Goal: Entertainment & Leisure: Consume media (video, audio)

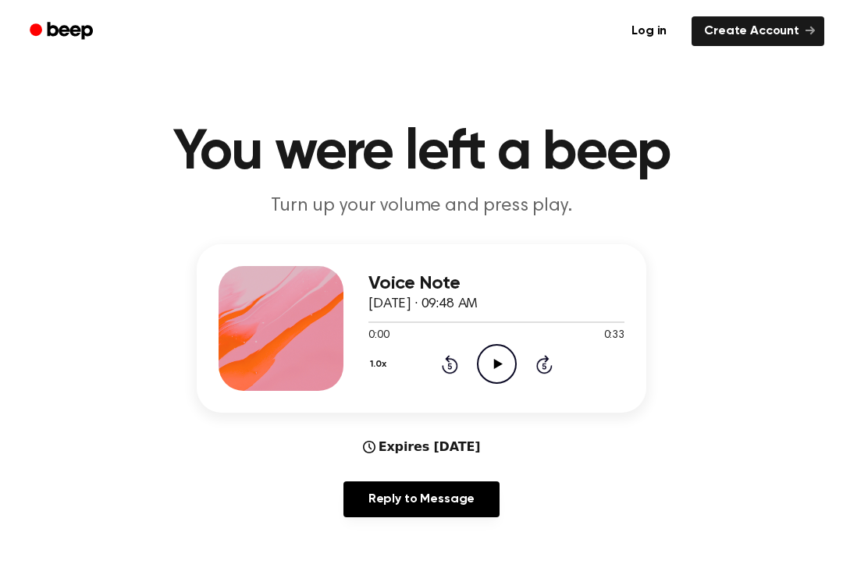
click at [497, 364] on icon at bounding box center [497, 364] width 9 height 10
click at [456, 364] on icon at bounding box center [450, 364] width 16 height 19
click at [429, 373] on div "1.0x Rewind 5 seconds Play Audio Skip 5 seconds" at bounding box center [496, 364] width 256 height 40
click at [450, 370] on icon "Rewind 5 seconds" at bounding box center [449, 364] width 17 height 20
click at [441, 374] on icon "Rewind 5 seconds" at bounding box center [449, 364] width 17 height 20
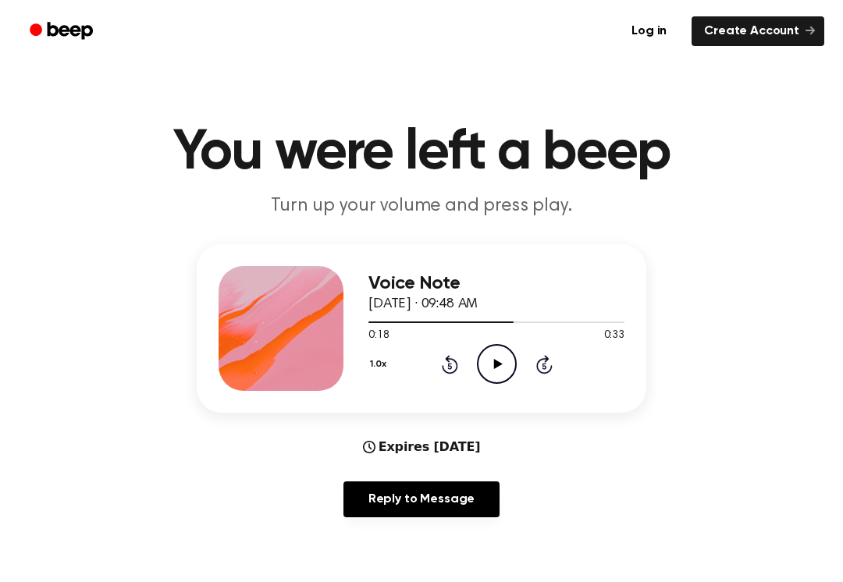
click at [445, 370] on icon at bounding box center [450, 364] width 16 height 19
click at [445, 369] on icon at bounding box center [450, 364] width 16 height 19
click at [444, 369] on icon at bounding box center [450, 364] width 16 height 19
click at [441, 372] on icon "Rewind 5 seconds" at bounding box center [449, 364] width 17 height 20
click at [441, 371] on icon "Rewind 5 seconds" at bounding box center [449, 364] width 17 height 20
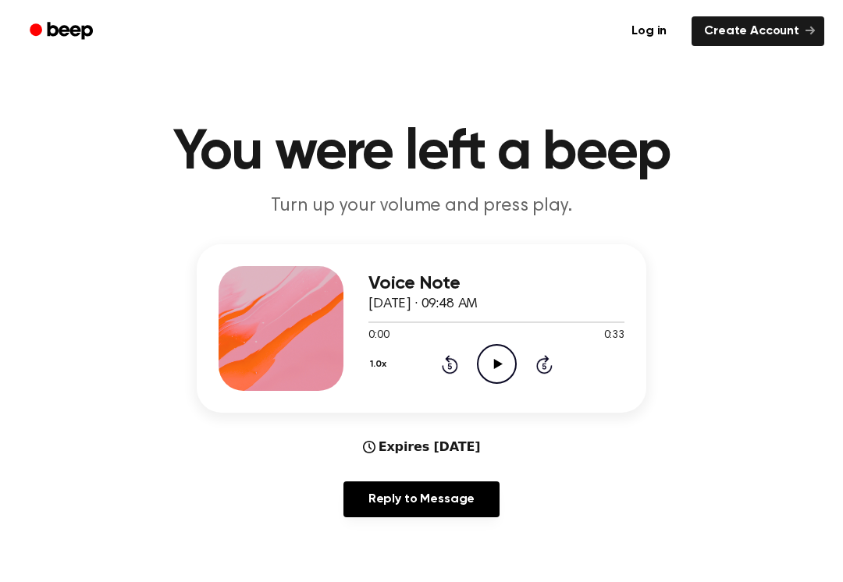
click at [449, 375] on div "1.0x Rewind 5 seconds Play Audio Skip 5 seconds" at bounding box center [496, 364] width 256 height 40
click at [446, 371] on icon "Rewind 5 seconds" at bounding box center [449, 364] width 17 height 20
